Goal: Task Accomplishment & Management: Complete application form

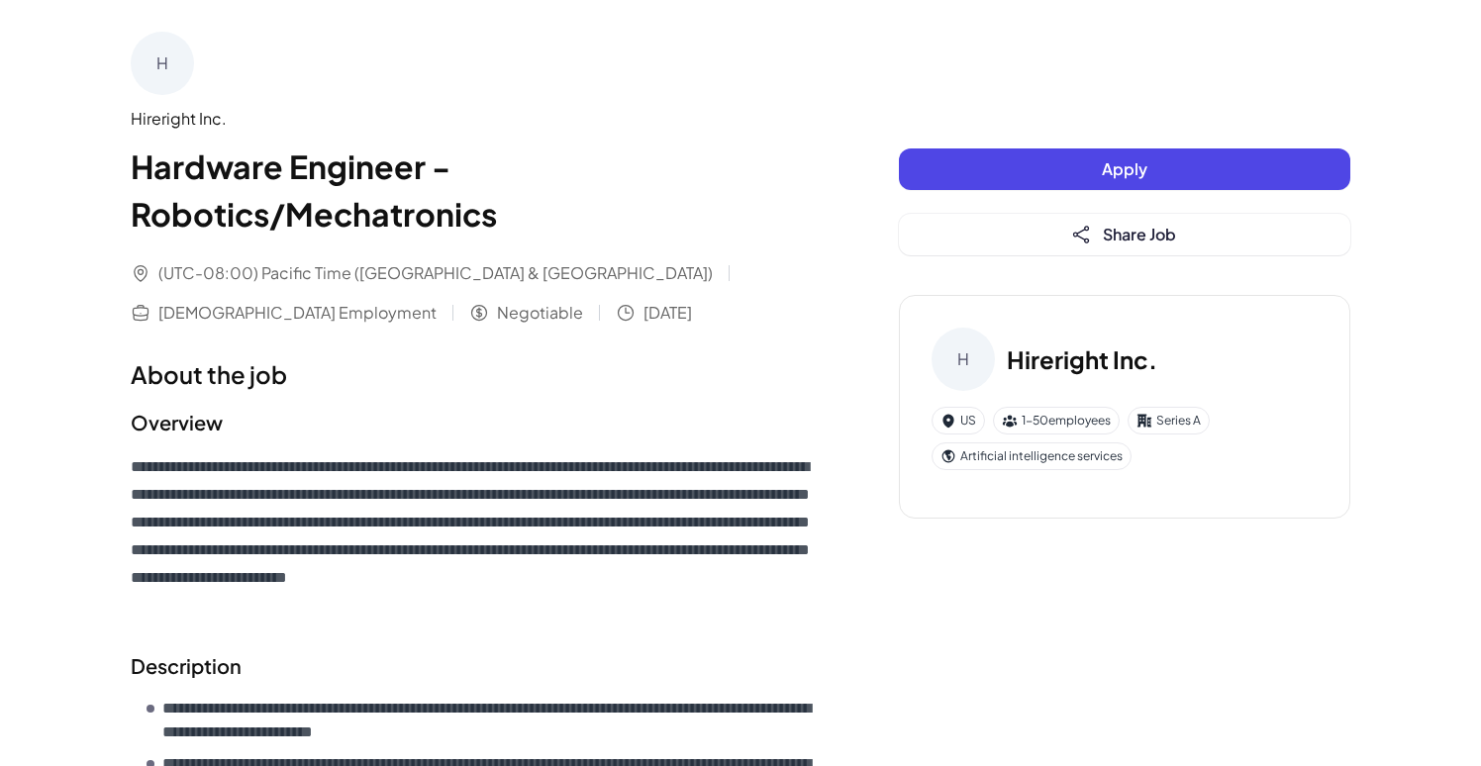
click at [991, 170] on button "Apply" at bounding box center [1125, 170] width 452 height 42
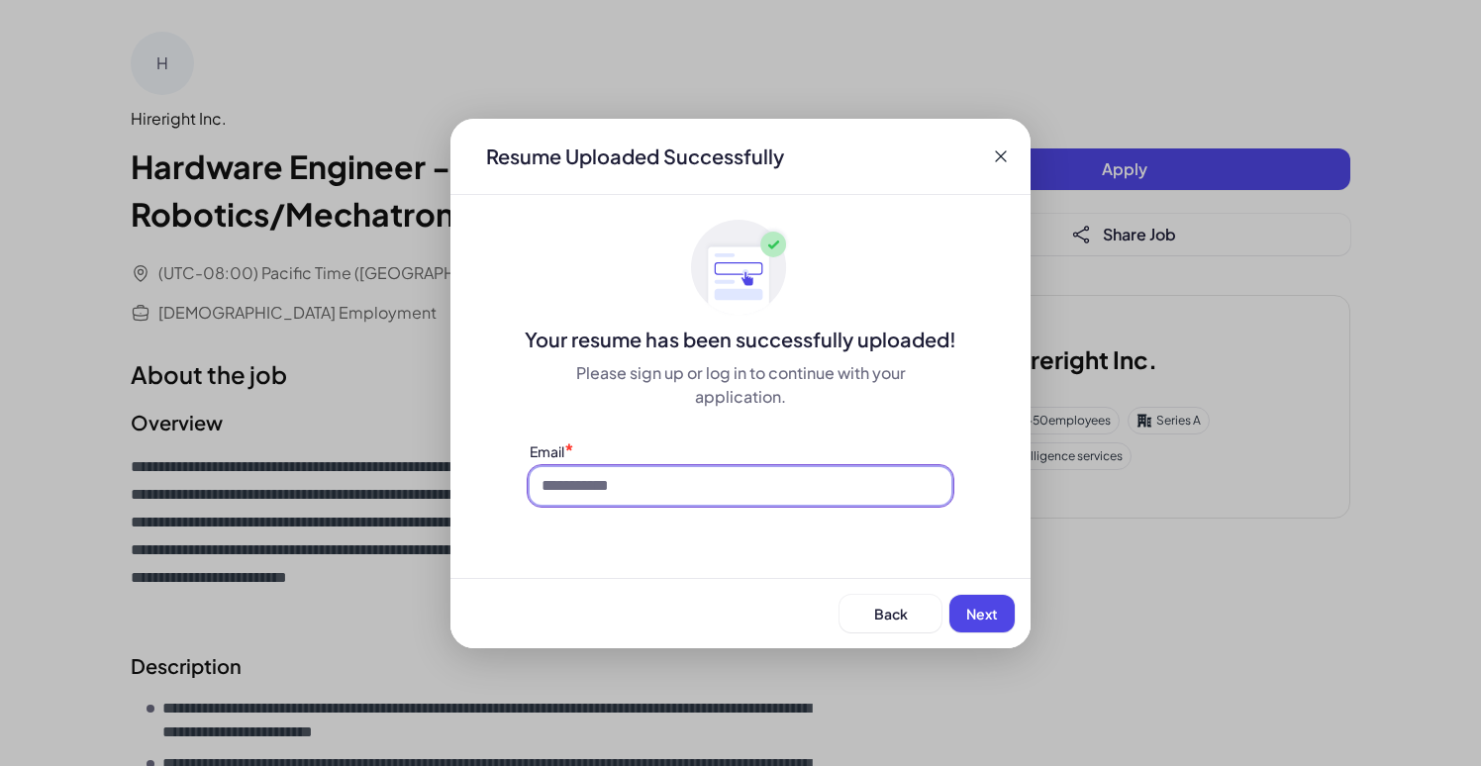
click at [780, 502] on input at bounding box center [741, 486] width 422 height 38
type input "**********"
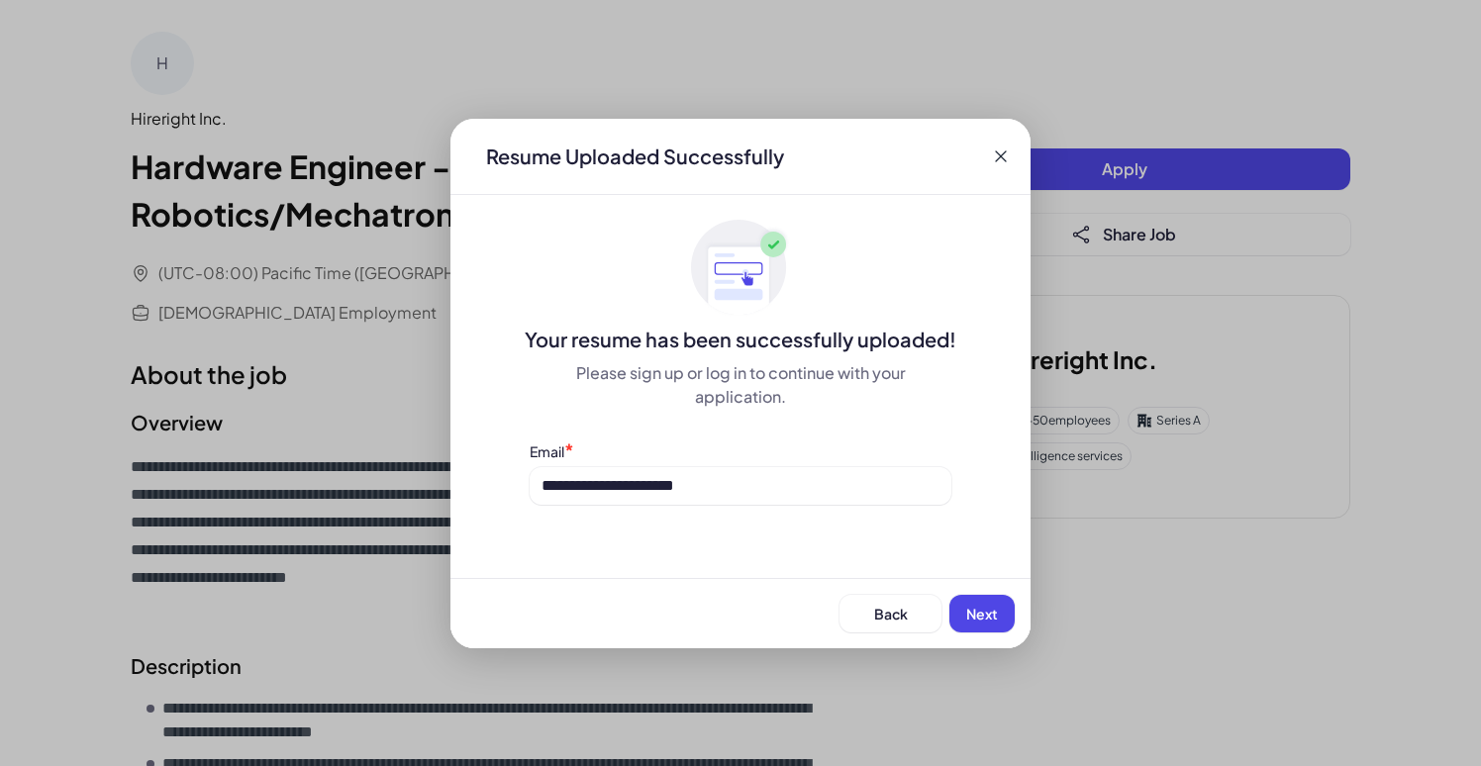
click at [956, 617] on button "Next" at bounding box center [982, 614] width 65 height 38
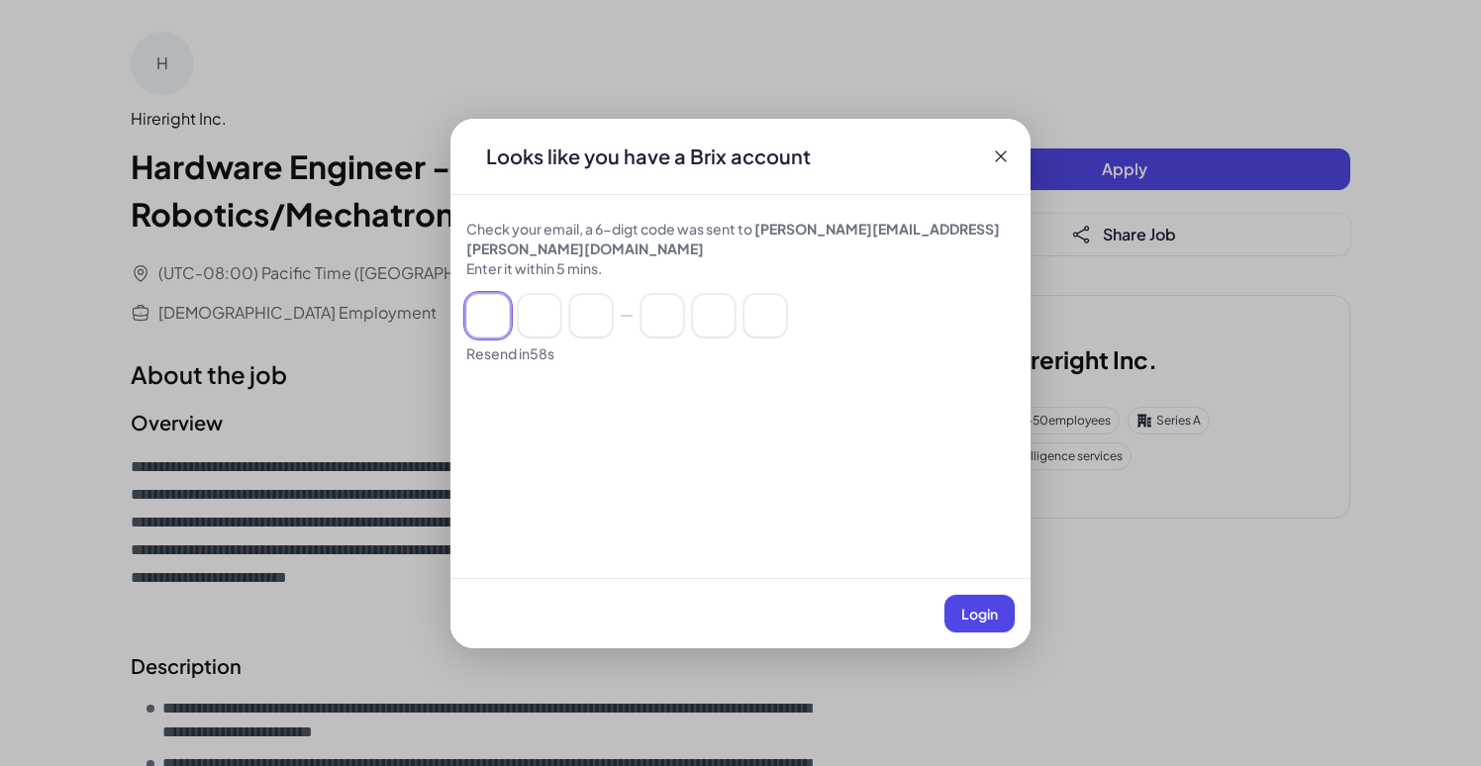
click at [497, 302] on input at bounding box center [488, 316] width 44 height 44
type input "*"
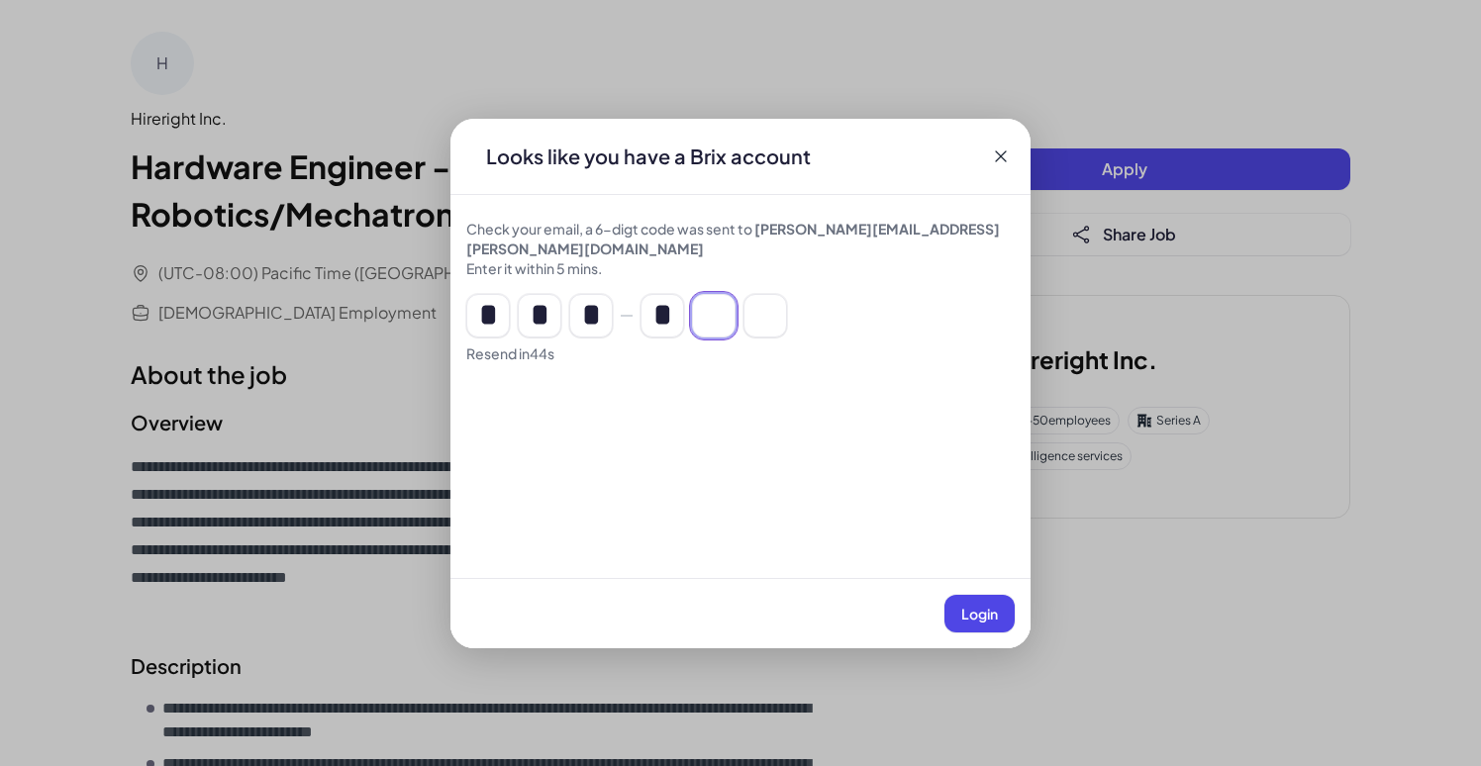
type input "*"
click at [951, 608] on button "Login" at bounding box center [980, 614] width 70 height 38
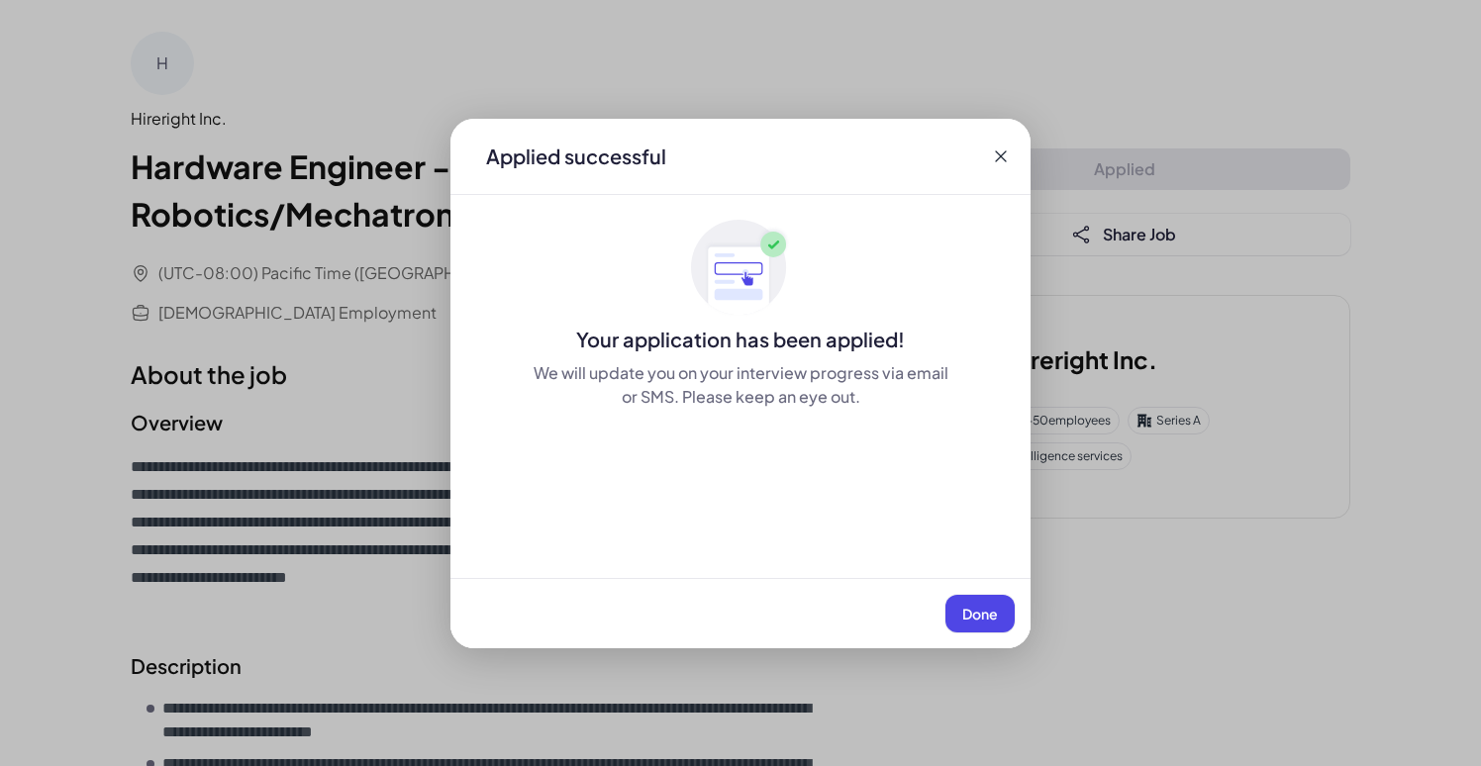
click at [974, 605] on span "Done" at bounding box center [980, 614] width 36 height 18
